Goal: Information Seeking & Learning: Learn about a topic

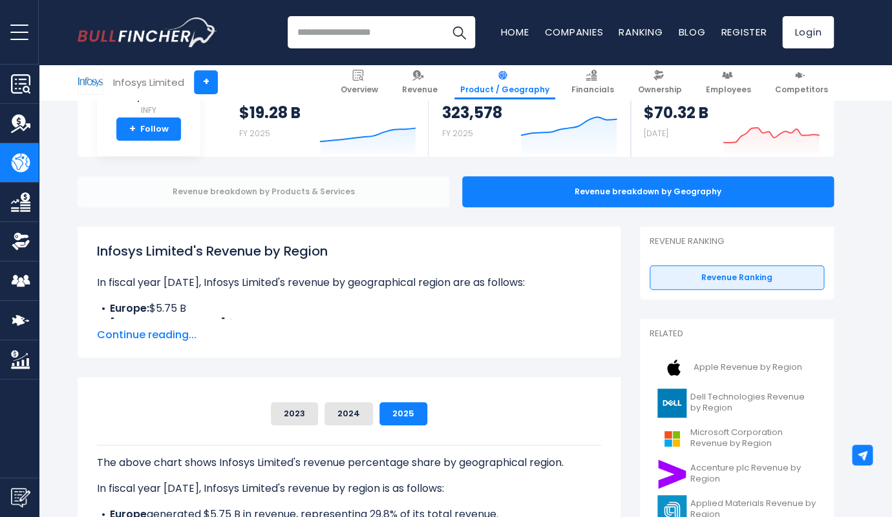
scroll to position [114, 0]
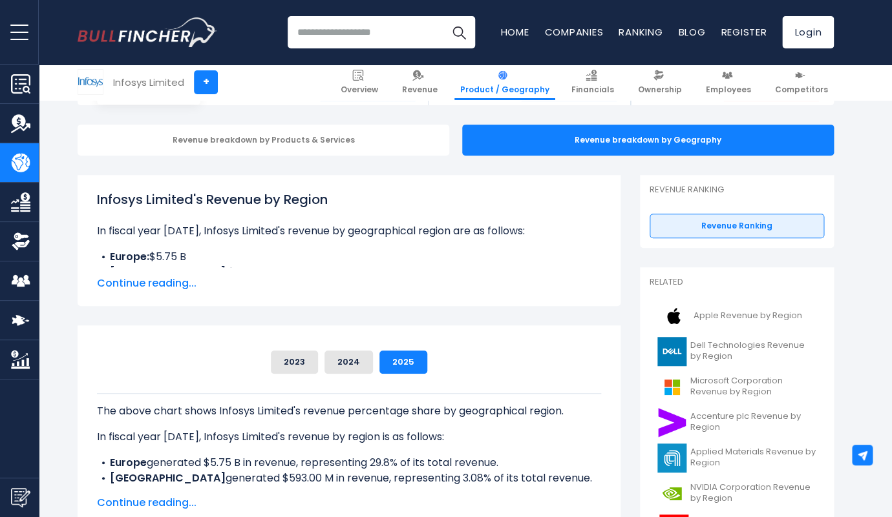
click at [167, 289] on span "Continue reading..." at bounding box center [349, 284] width 504 height 16
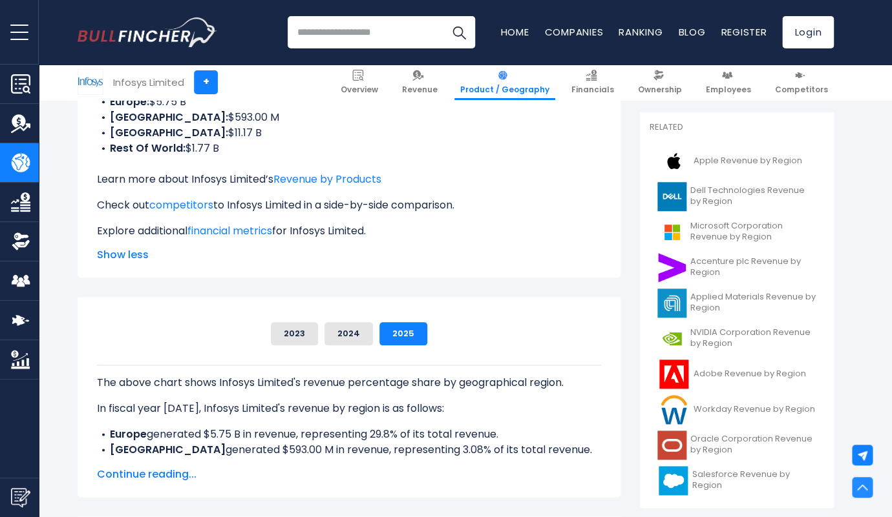
scroll to position [351, 0]
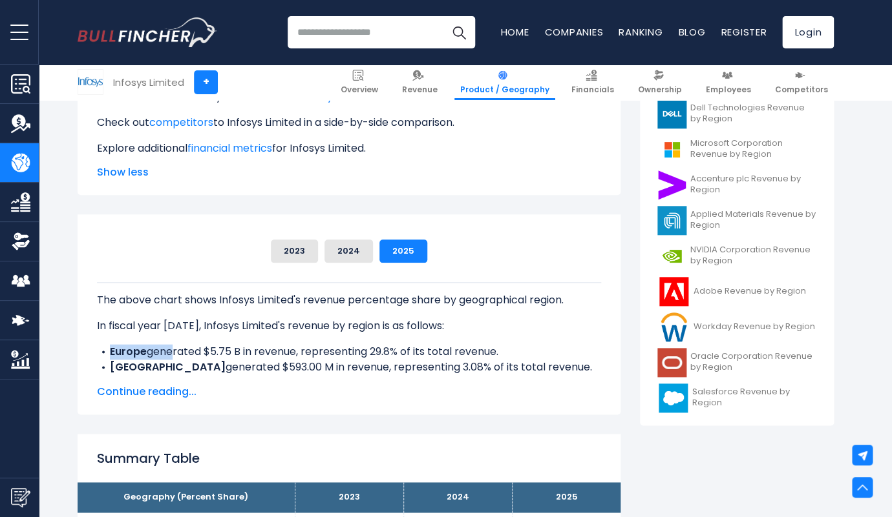
drag, startPoint x: 169, startPoint y: 357, endPoint x: 371, endPoint y: 342, distance: 202.1
click at [371, 344] on ul "Europe generated $5.75 B in revenue, representing 29.8% of its total revenue. I…" at bounding box center [349, 375] width 504 height 62
click at [481, 344] on div "The above chart shows Infosys Limited's revenue percentage share by geographica…" at bounding box center [349, 383] width 504 height 202
drag, startPoint x: 225, startPoint y: 373, endPoint x: 390, endPoint y: 371, distance: 165.4
click at [390, 370] on li "INDIA generated $593.00 M in revenue, representing 3.08% of its total revenue." at bounding box center [349, 368] width 504 height 16
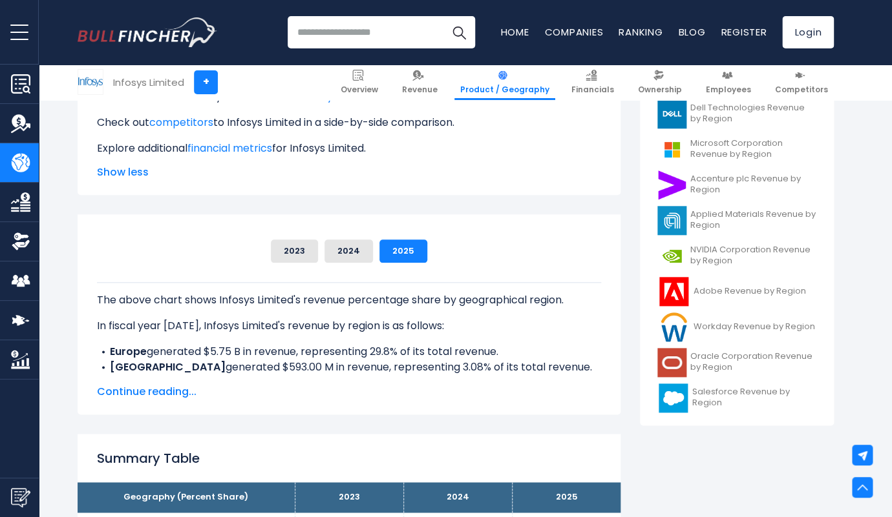
click at [490, 373] on li "INDIA generated $593.00 M in revenue, representing 3.08% of its total revenue." at bounding box center [349, 368] width 504 height 16
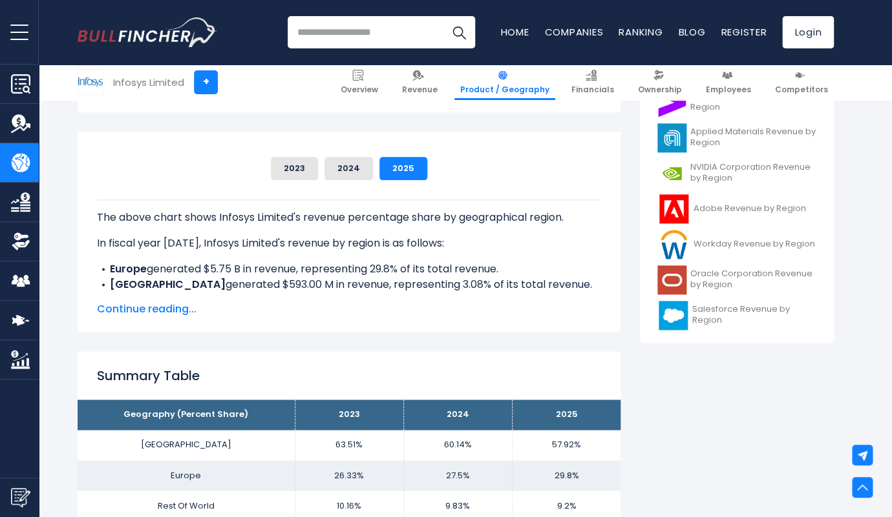
scroll to position [589, 0]
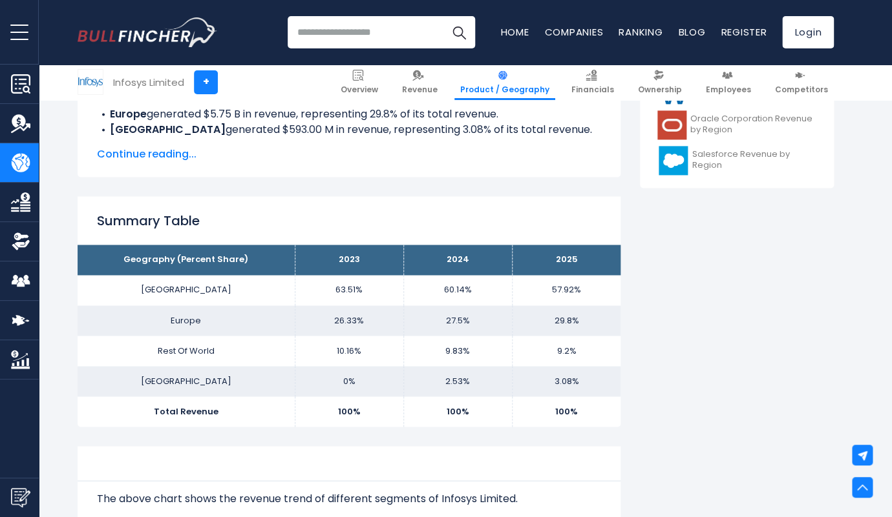
drag, startPoint x: 148, startPoint y: 296, endPoint x: 392, endPoint y: 292, distance: 244.2
click at [392, 292] on tr "[GEOGRAPHIC_DATA] 63.51% 60.14% 57.92%" at bounding box center [349, 290] width 543 height 30
click at [480, 330] on td "27.5%" at bounding box center [457, 321] width 109 height 30
drag, startPoint x: 317, startPoint y: 289, endPoint x: 477, endPoint y: 286, distance: 160.2
click at [477, 286] on tr "[GEOGRAPHIC_DATA] 63.51% 60.14% 57.92%" at bounding box center [349, 290] width 543 height 30
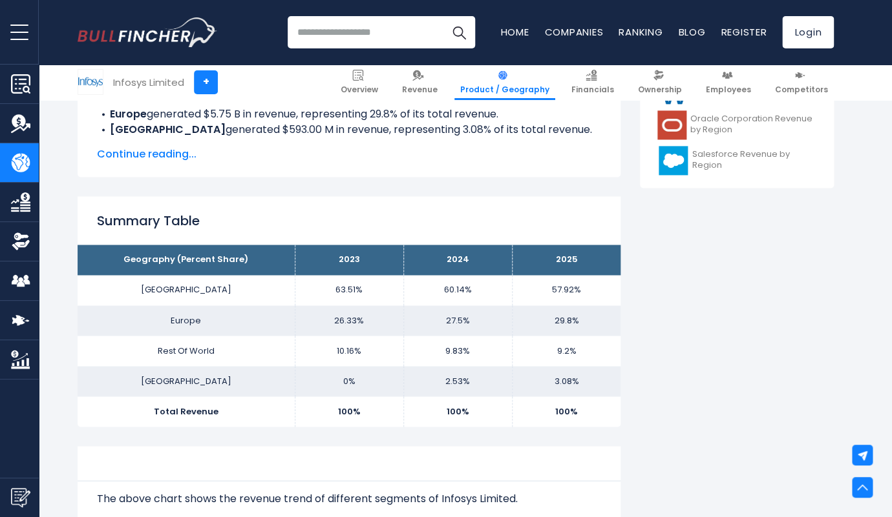
click at [546, 302] on td "57.92%" at bounding box center [566, 290] width 109 height 30
drag, startPoint x: 550, startPoint y: 353, endPoint x: 593, endPoint y: 355, distance: 43.3
click at [593, 355] on td "9.2%" at bounding box center [566, 351] width 109 height 30
drag, startPoint x: 541, startPoint y: 388, endPoint x: 582, endPoint y: 386, distance: 41.4
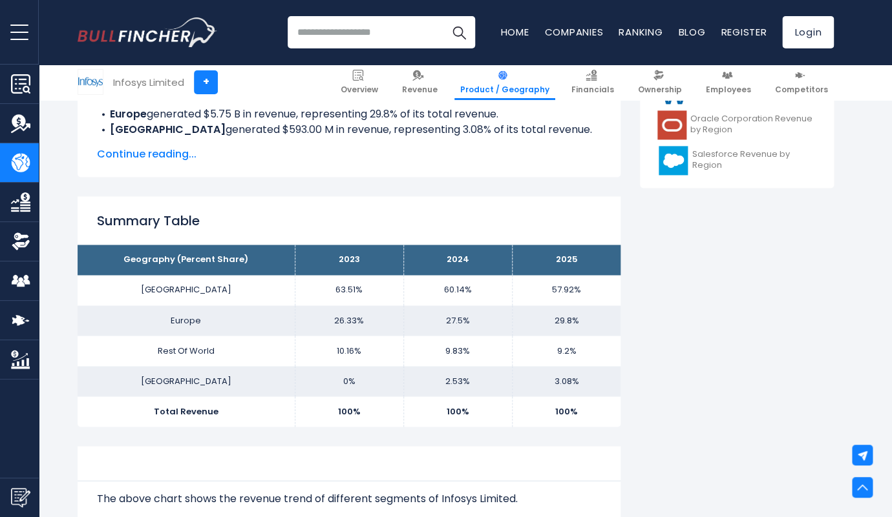
click at [582, 386] on td "3.08%" at bounding box center [566, 381] width 109 height 30
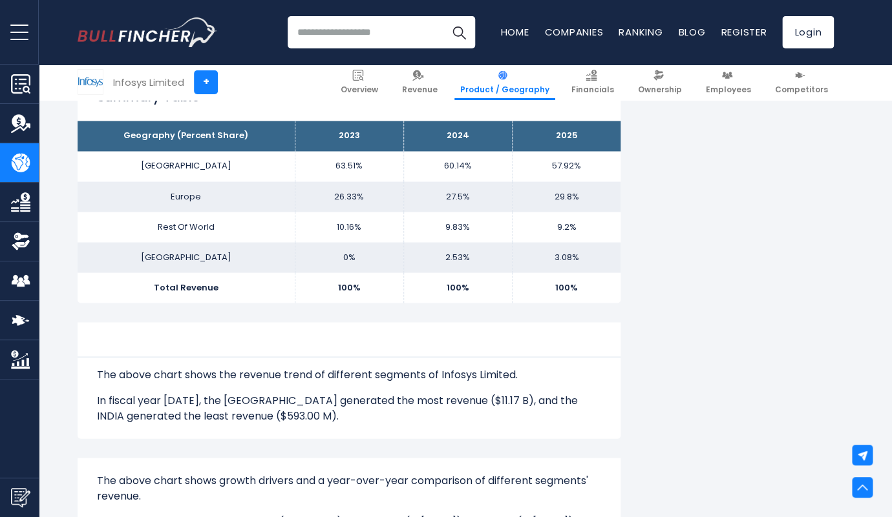
scroll to position [724, 0]
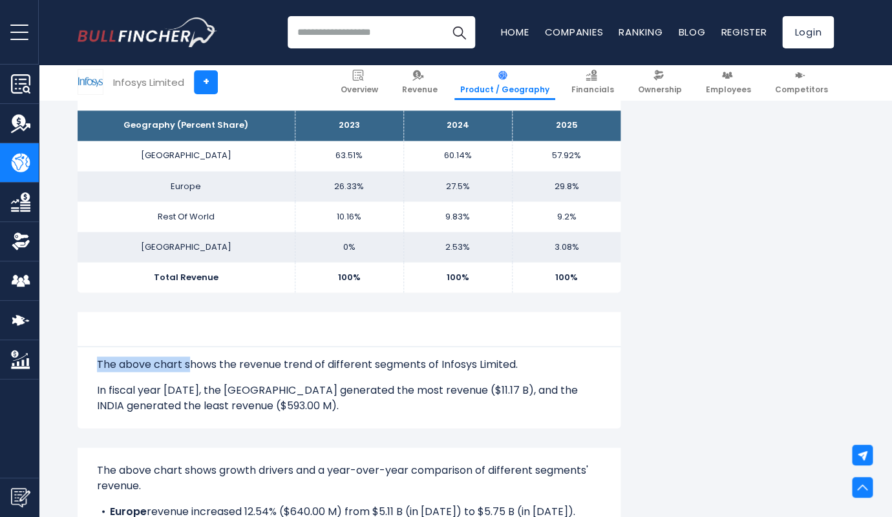
drag, startPoint x: 189, startPoint y: 363, endPoint x: 408, endPoint y: 356, distance: 219.1
click at [408, 356] on div "The above chart shows the revenue trend of different segments of Infosys Limite…" at bounding box center [349, 370] width 504 height 87
click at [543, 359] on p "The above chart shows the revenue trend of different segments of Infosys Limite…" at bounding box center [349, 365] width 504 height 16
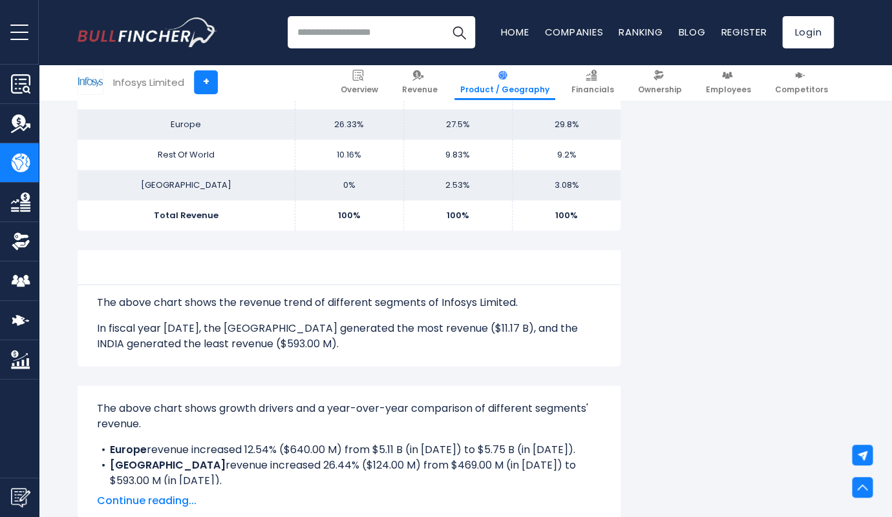
scroll to position [817, 0]
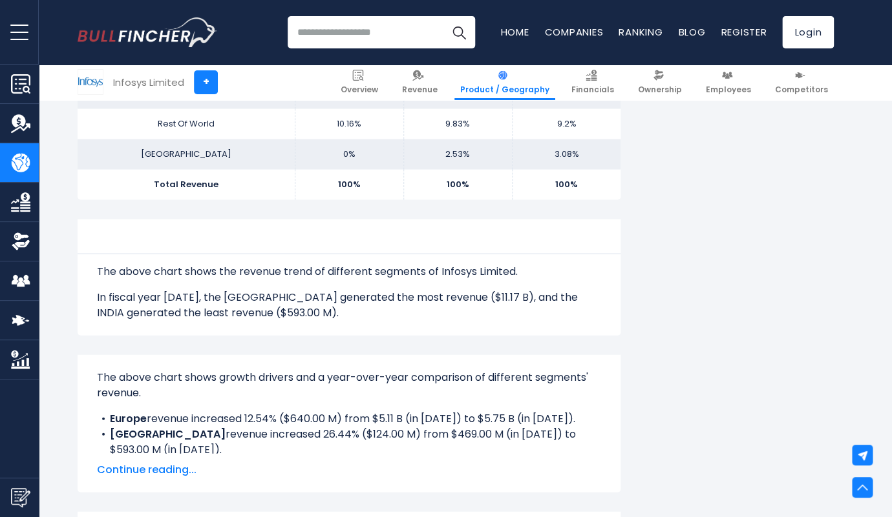
click at [171, 464] on span "Continue reading..." at bounding box center [349, 470] width 504 height 16
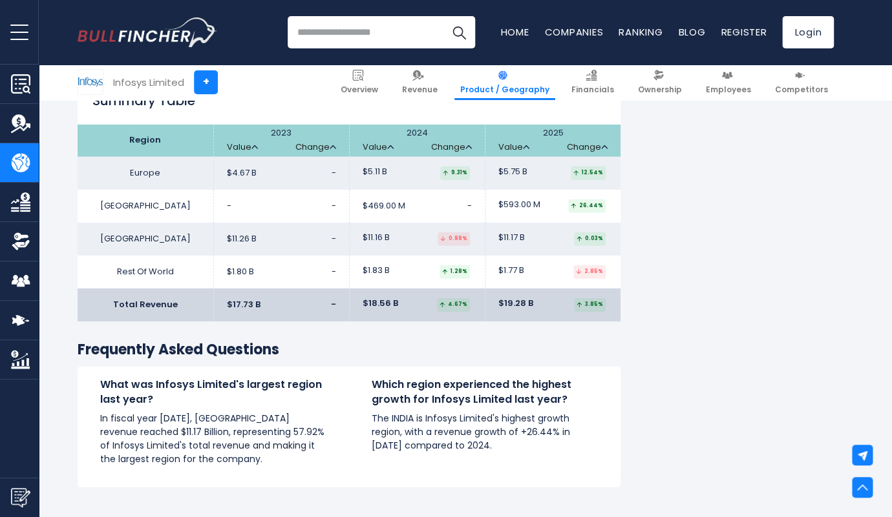
scroll to position [1282, 0]
